Goal: Information Seeking & Learning: Learn about a topic

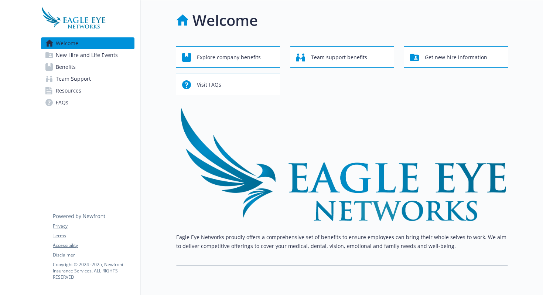
click at [110, 69] on link "Benefits" at bounding box center [88, 67] width 94 height 12
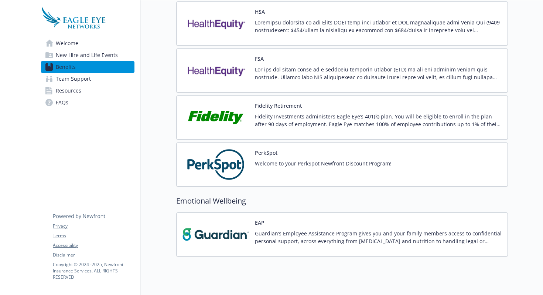
click at [349, 113] on p "Fidelity Investments administers Eagle Eye’s 401(k) plan. You will be eligible …" at bounding box center [378, 120] width 247 height 16
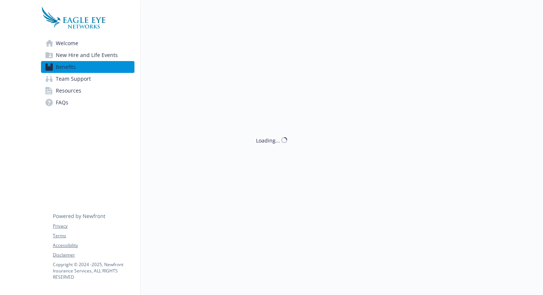
scroll to position [688, 0]
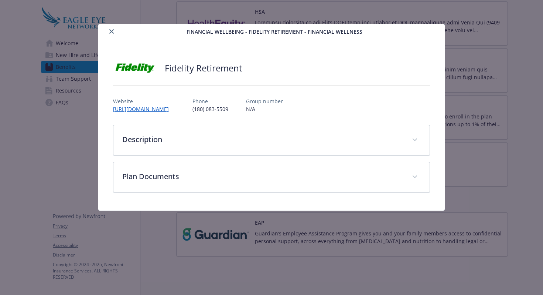
click at [110, 33] on icon "close" at bounding box center [111, 31] width 4 height 4
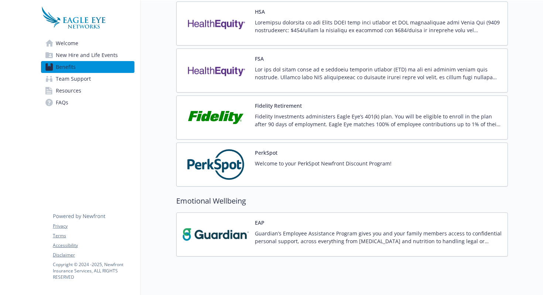
click at [91, 55] on span "New Hire and Life Events" at bounding box center [87, 55] width 62 height 12
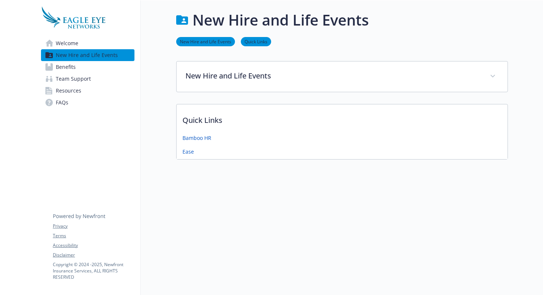
click at [109, 45] on link "Welcome" at bounding box center [88, 43] width 94 height 12
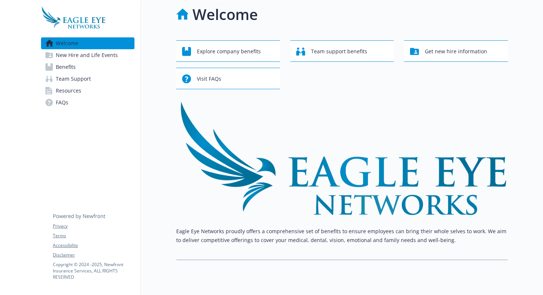
click at [111, 53] on span "New Hire and Life Events" at bounding box center [87, 55] width 62 height 12
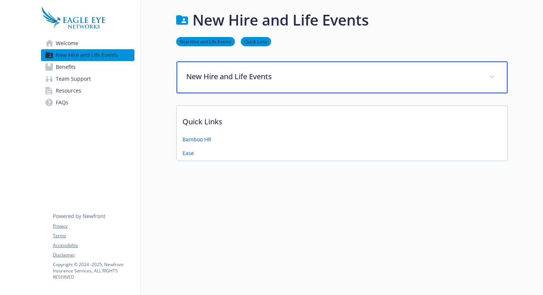
click at [238, 73] on p "New Hire and Life Events" at bounding box center [333, 76] width 294 height 11
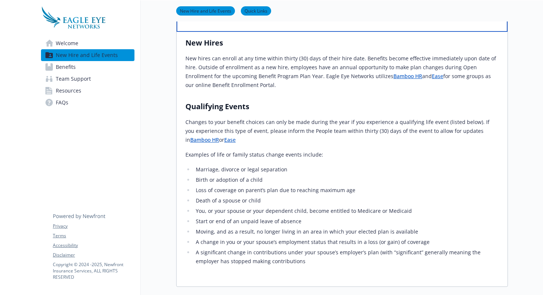
scroll to position [59, 0]
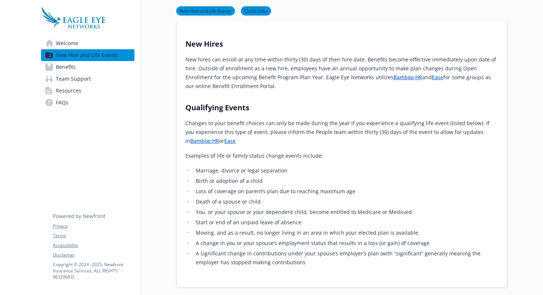
click at [88, 48] on link "Welcome" at bounding box center [88, 43] width 94 height 12
